Goal: Use online tool/utility

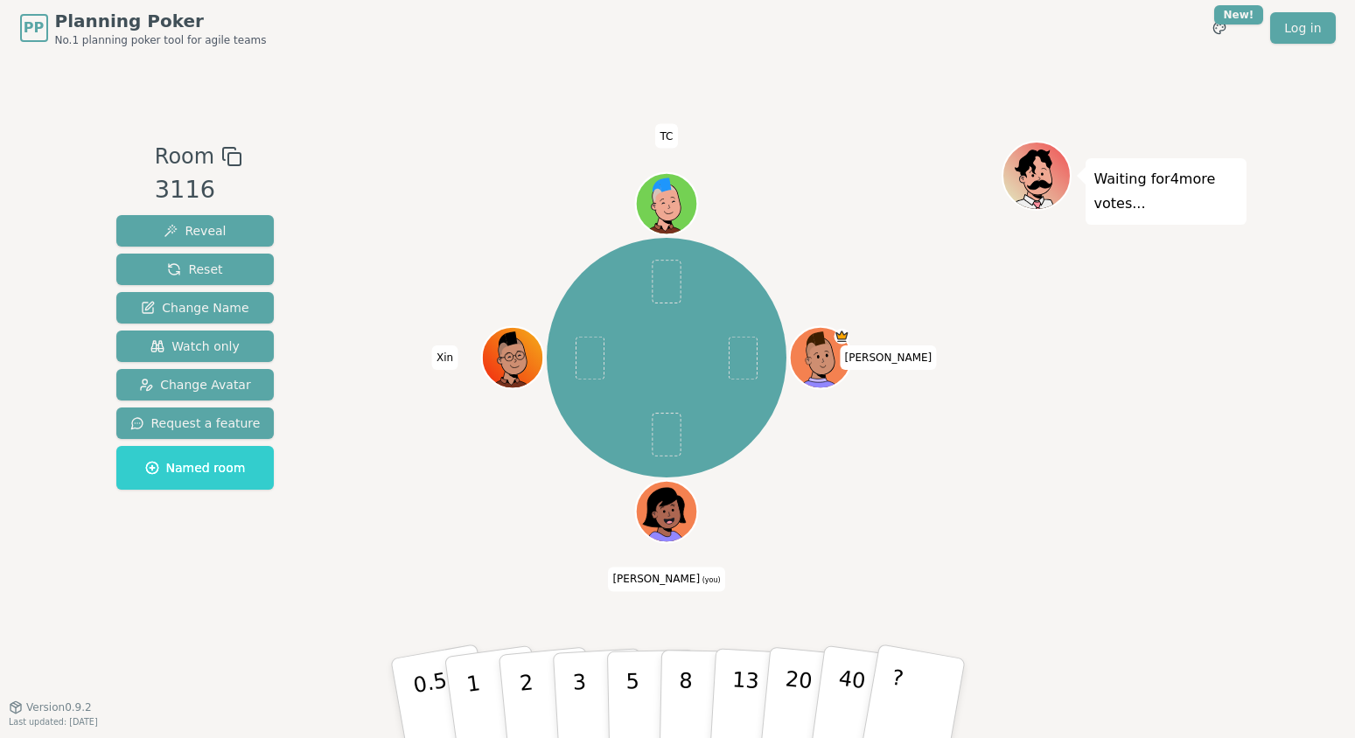
click at [1109, 398] on div "Waiting for 4 more votes..." at bounding box center [1123, 381] width 245 height 481
click at [1041, 353] on div "Waiting for 4 more votes..." at bounding box center [1123, 381] width 245 height 481
click at [1060, 425] on div "Waiting for 4 more votes..." at bounding box center [1123, 381] width 245 height 481
click at [524, 705] on p "2" at bounding box center [527, 700] width 23 height 95
click at [631, 675] on p "5" at bounding box center [631, 699] width 15 height 94
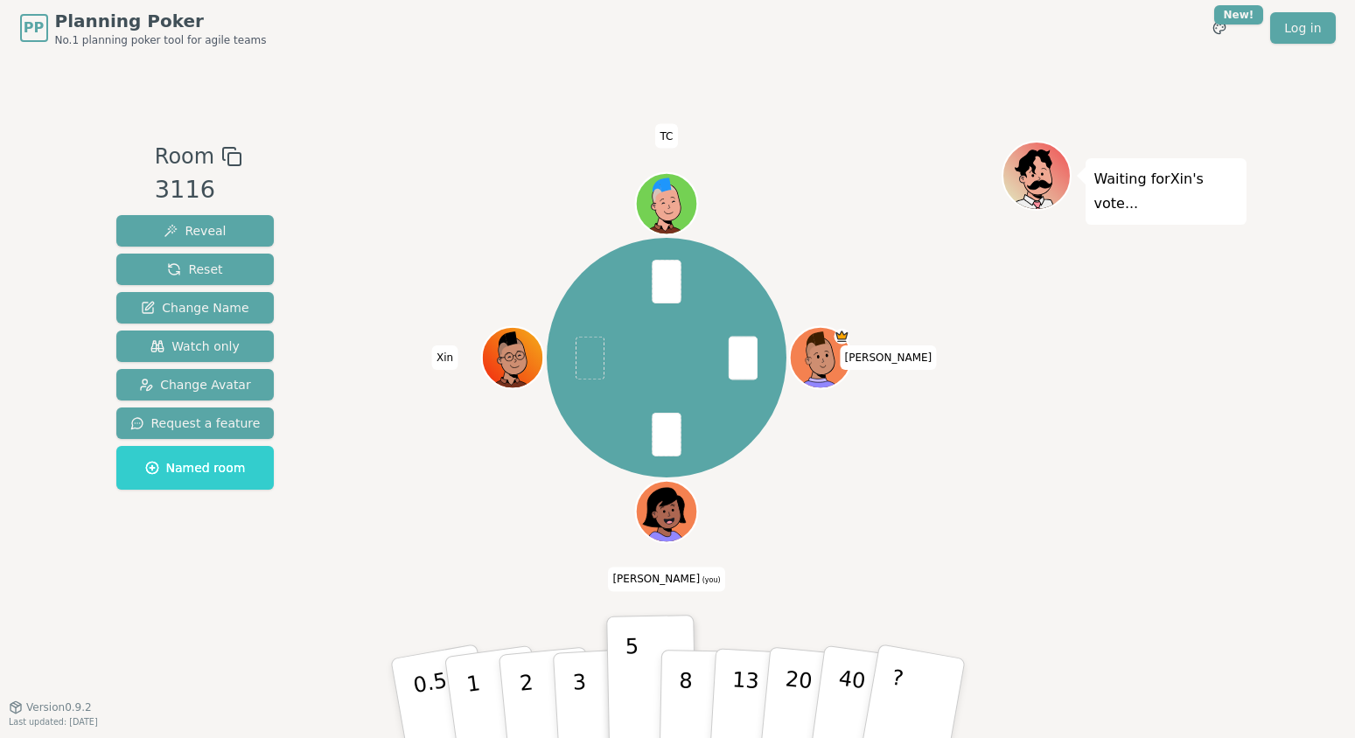
click at [478, 512] on div "[PERSON_NAME] [PERSON_NAME] (you) Xin TC" at bounding box center [666, 357] width 669 height 371
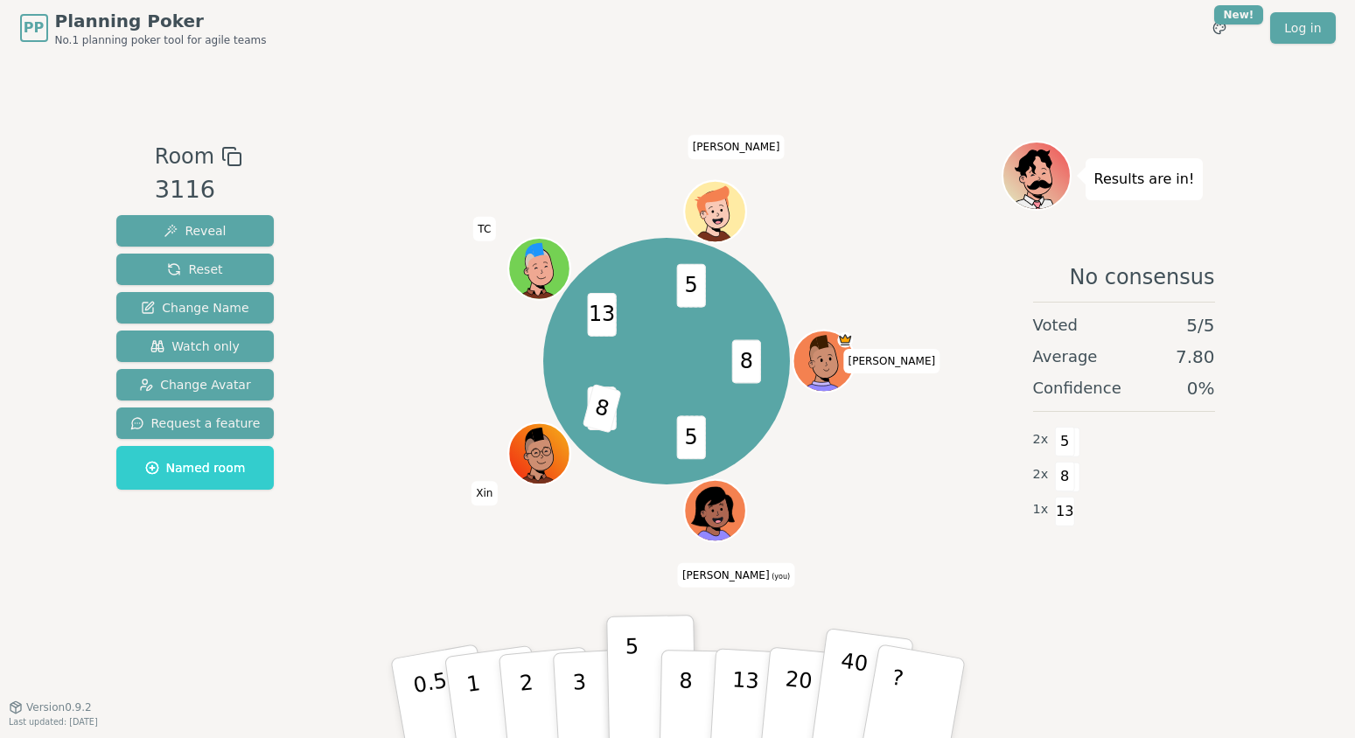
click at [858, 673] on p "40" at bounding box center [848, 697] width 39 height 97
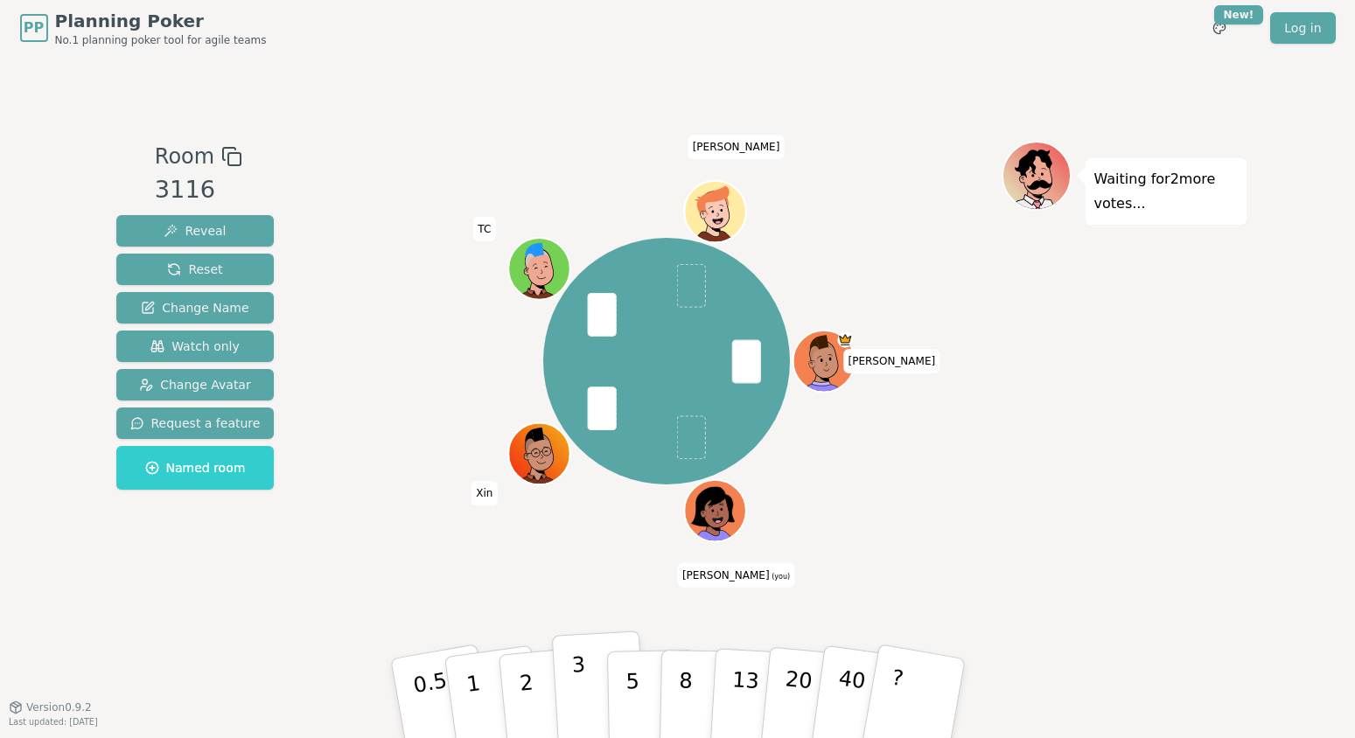
click at [575, 684] on p "3" at bounding box center [579, 699] width 19 height 95
click at [573, 689] on p "3" at bounding box center [579, 699] width 19 height 95
click at [584, 674] on button "3" at bounding box center [598, 699] width 95 height 136
